Goal: Navigation & Orientation: Find specific page/section

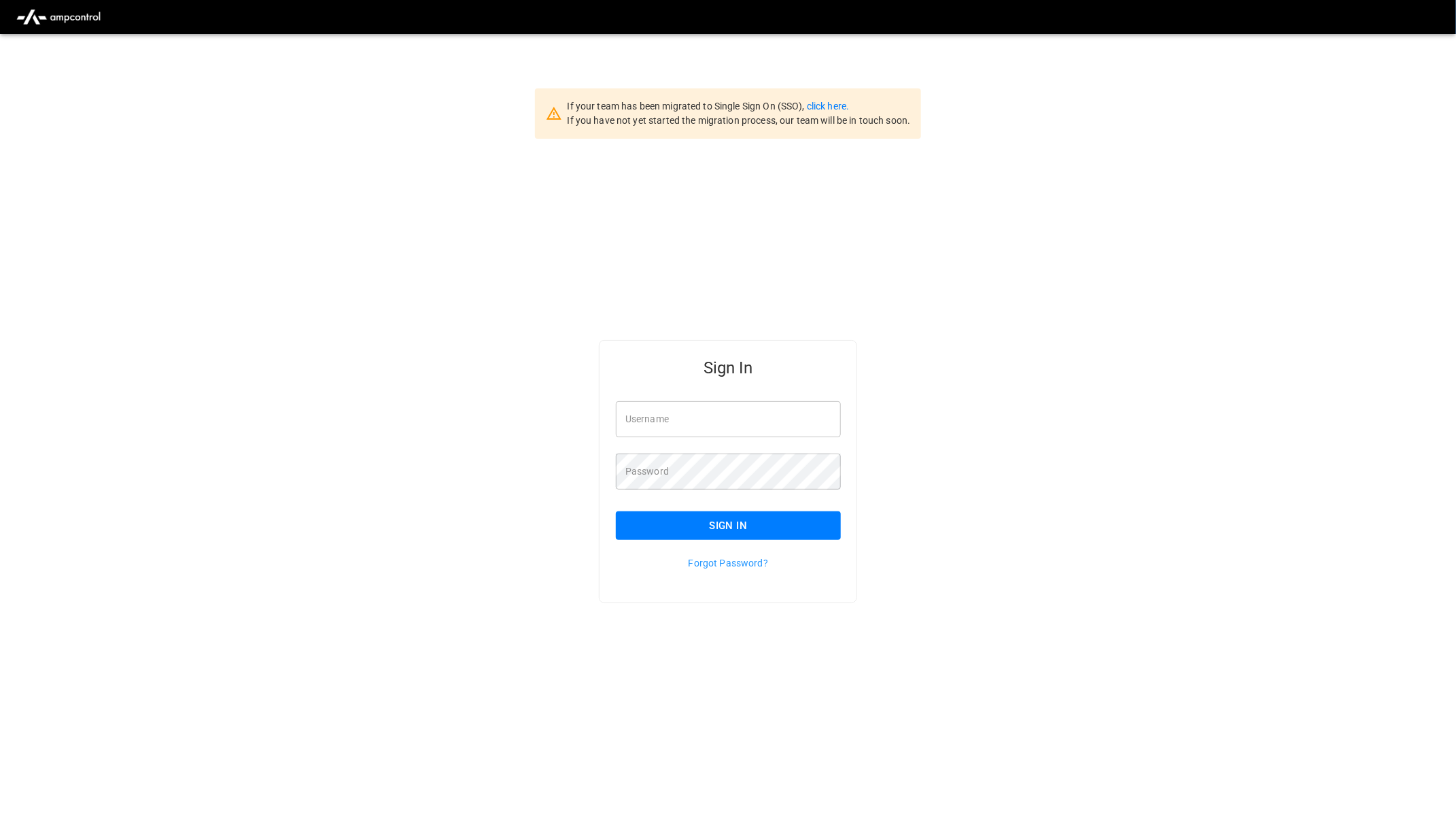
type input "**********"
click at [805, 513] on button "Sign In" at bounding box center [728, 525] width 225 height 28
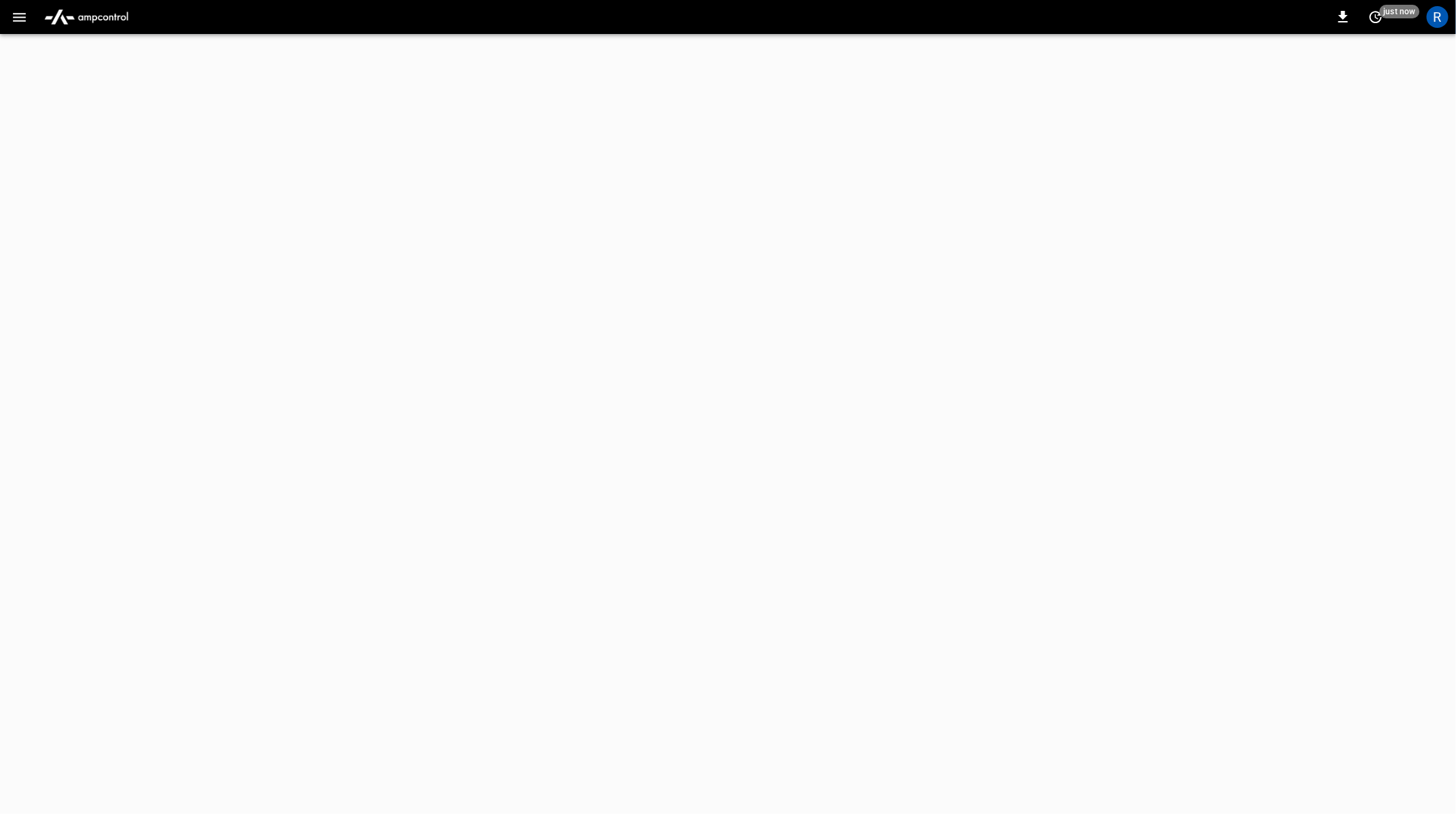
click at [24, 29] on button "button" at bounding box center [20, 17] width 28 height 25
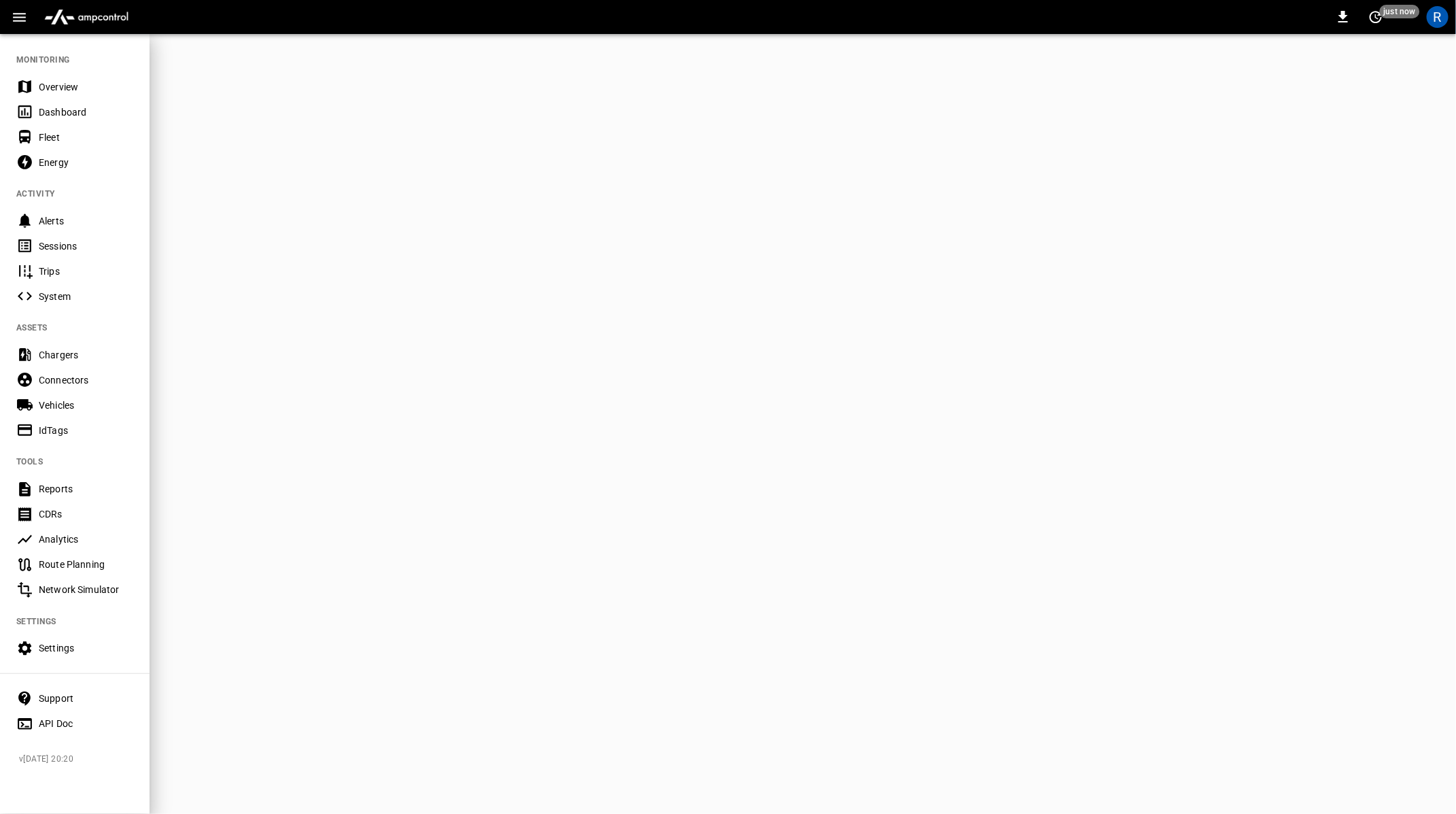
click at [28, 24] on button "button" at bounding box center [20, 17] width 28 height 25
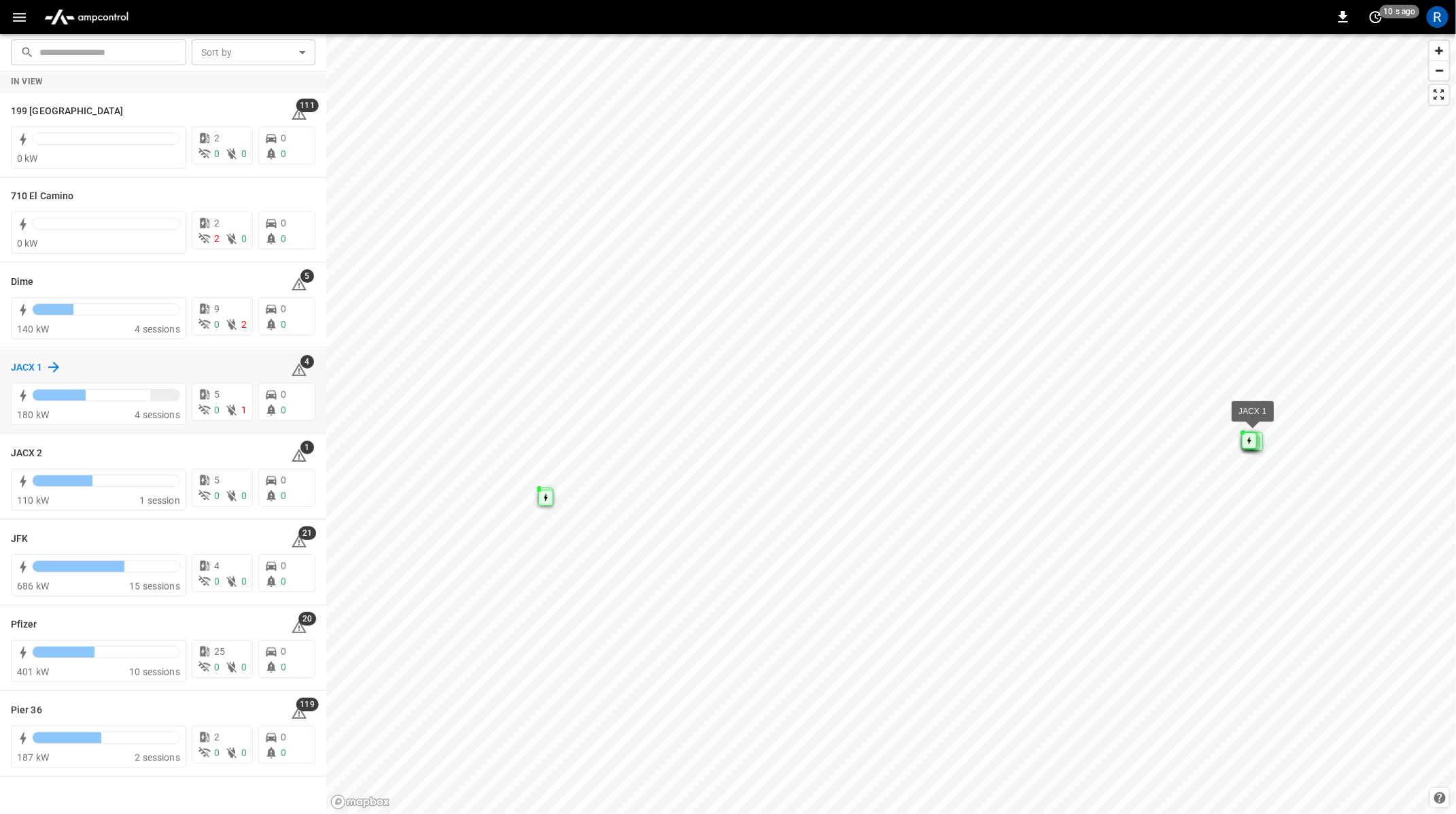
click at [32, 367] on h6 "JACX 1" at bounding box center [27, 368] width 32 height 15
click at [29, 441] on div "JACX 2 1" at bounding box center [163, 452] width 304 height 26
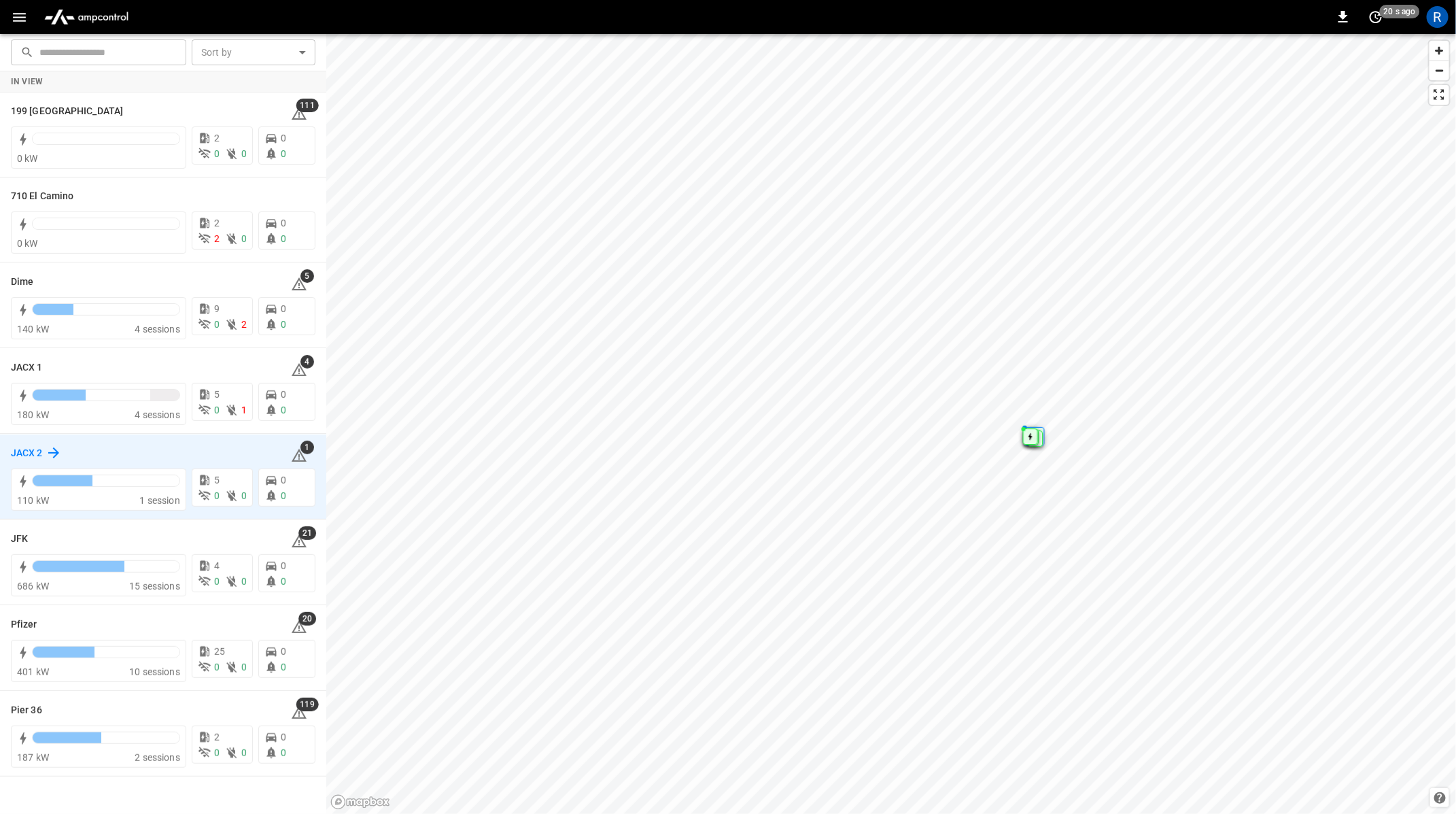
click at [28, 446] on h6 "JACX 2" at bounding box center [27, 453] width 32 height 15
